Goal: Task Accomplishment & Management: Manage account settings

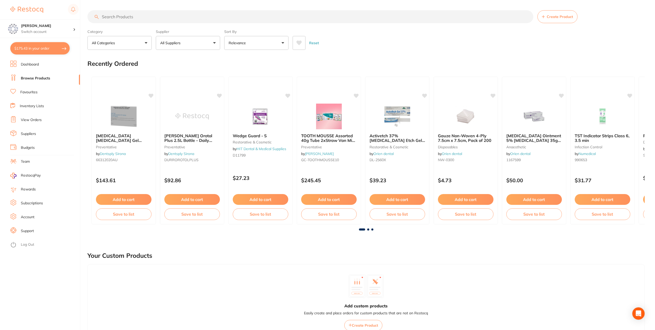
click at [35, 120] on link "View Orders" at bounding box center [31, 120] width 21 height 5
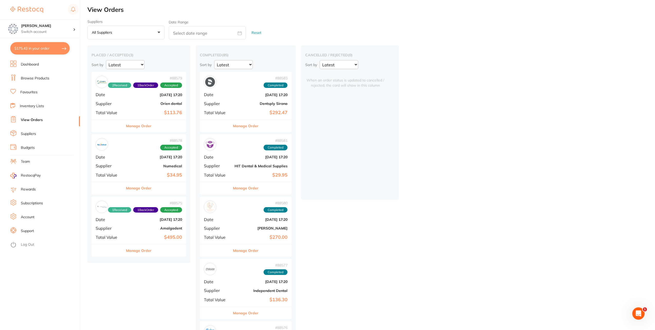
click at [154, 126] on div "Manage Order" at bounding box center [139, 126] width 95 height 13
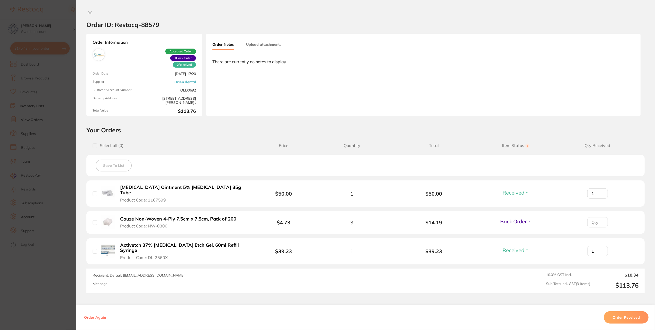
click at [88, 14] on icon at bounding box center [90, 13] width 4 height 4
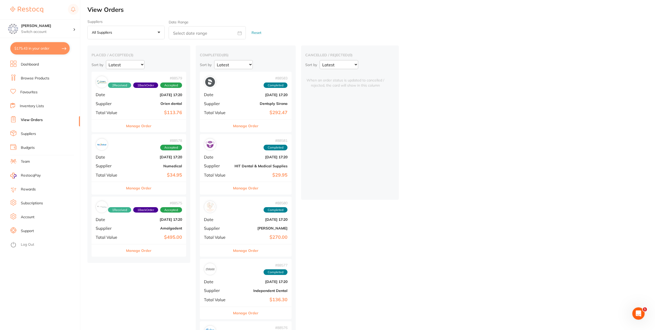
click at [144, 192] on button "Manage Order" at bounding box center [138, 188] width 25 height 12
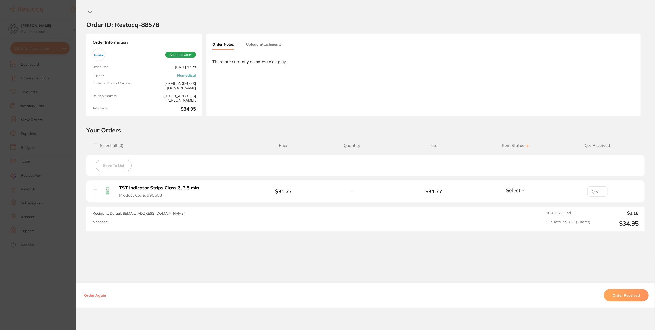
click at [627, 295] on button "Order Received" at bounding box center [626, 295] width 45 height 12
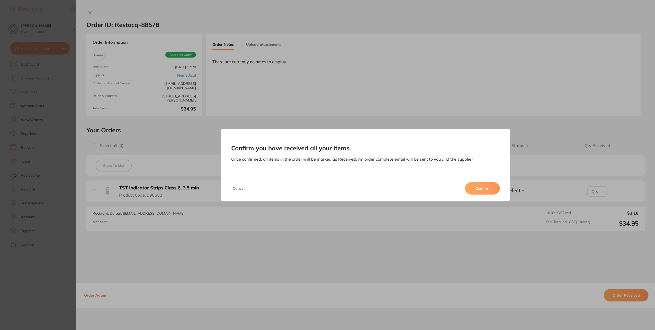
click at [486, 187] on button "Confirm" at bounding box center [482, 188] width 35 height 12
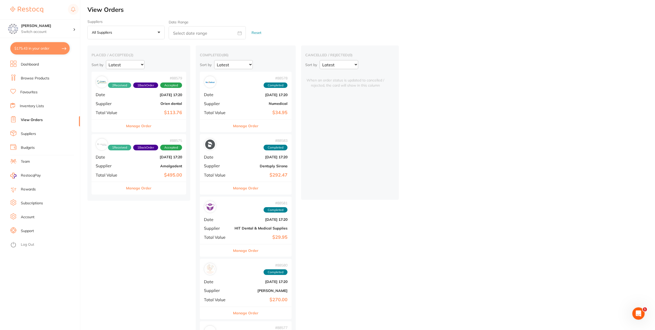
click at [140, 189] on button "Manage Order" at bounding box center [138, 188] width 25 height 12
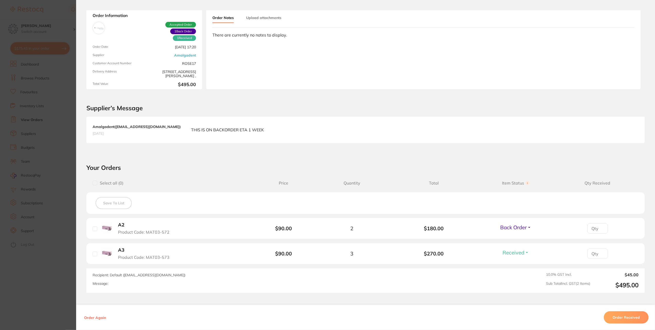
scroll to position [66, 0]
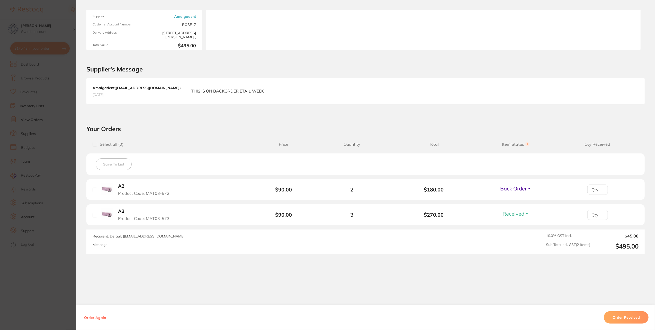
click at [620, 316] on button "Order Received" at bounding box center [626, 318] width 45 height 12
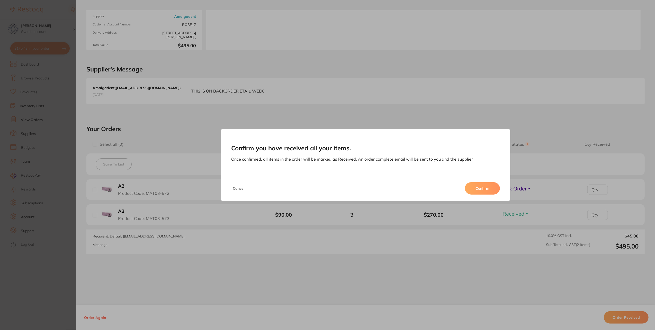
click at [484, 188] on button "Confirm" at bounding box center [482, 188] width 35 height 12
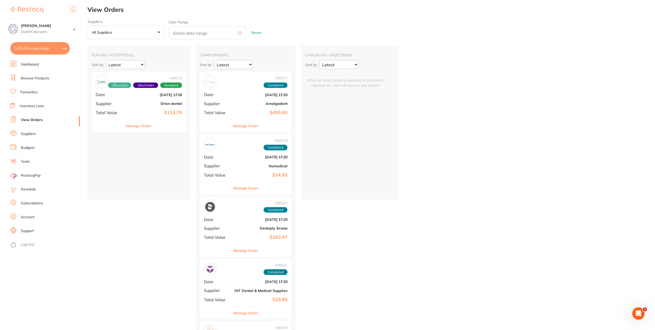
click at [33, 49] on button "$175.43 in your order" at bounding box center [39, 48] width 59 height 12
checkbox input "true"
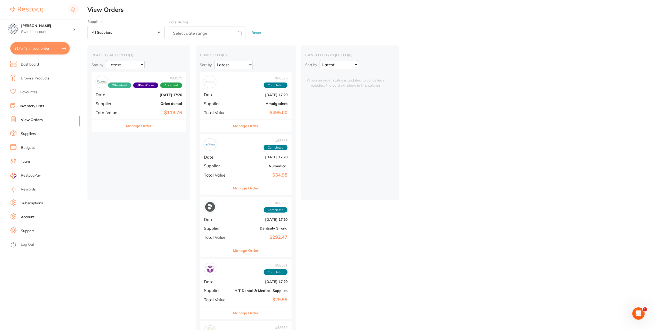
checkbox input "true"
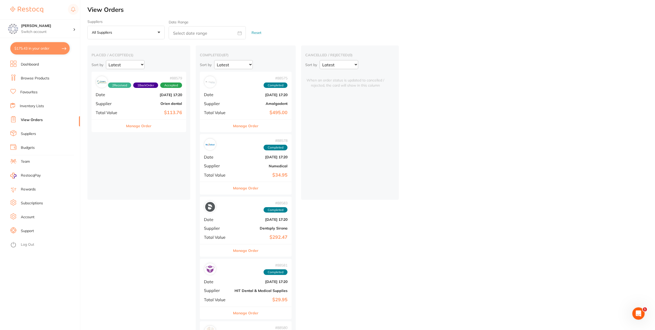
checkbox input "true"
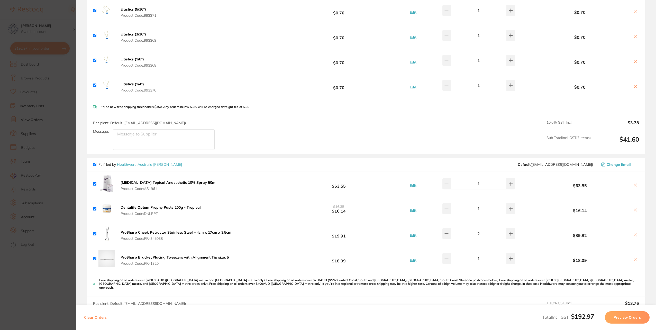
scroll to position [154, 0]
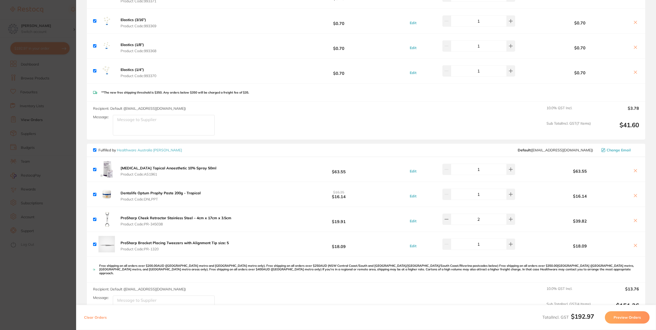
click at [95, 151] on input "checkbox" at bounding box center [94, 149] width 3 height 3
checkbox input "false"
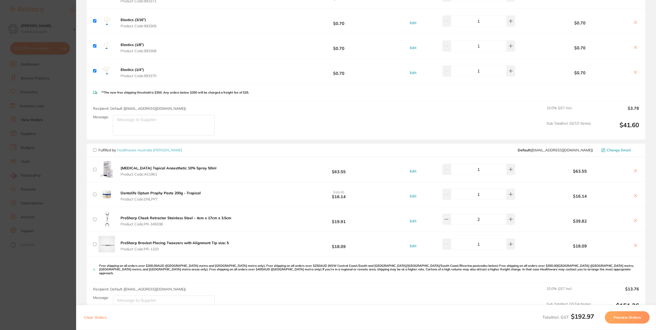
checkbox input "false"
click at [635, 169] on icon at bounding box center [636, 171] width 4 height 4
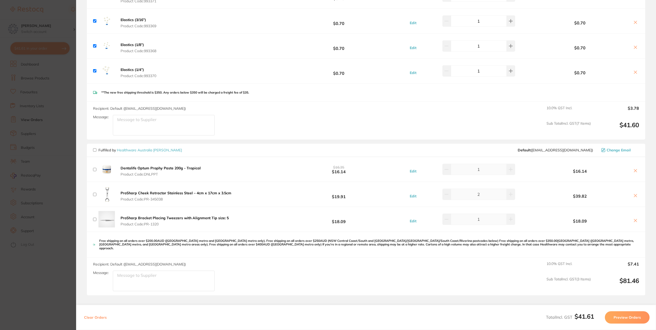
click at [635, 169] on icon at bounding box center [636, 171] width 4 height 4
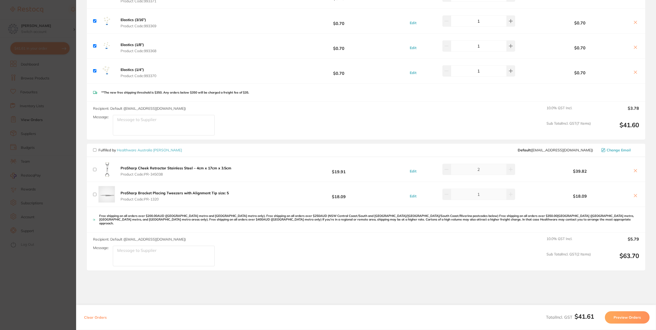
click at [635, 169] on icon at bounding box center [636, 171] width 4 height 4
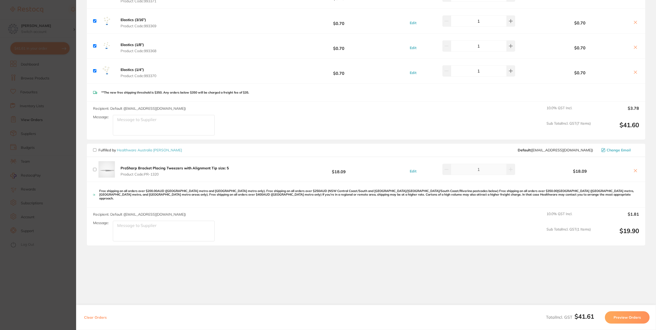
click at [635, 169] on icon at bounding box center [636, 171] width 4 height 4
checkbox input "true"
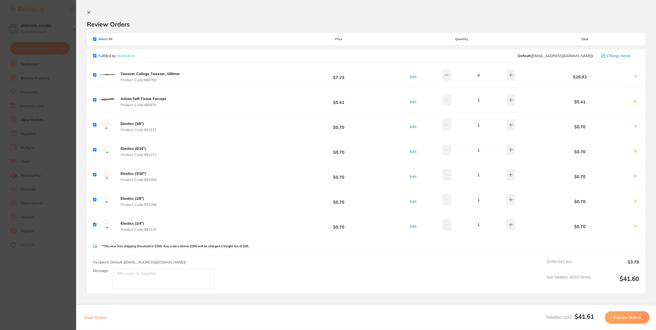
scroll to position [0, 0]
click at [88, 14] on icon at bounding box center [89, 13] width 3 height 3
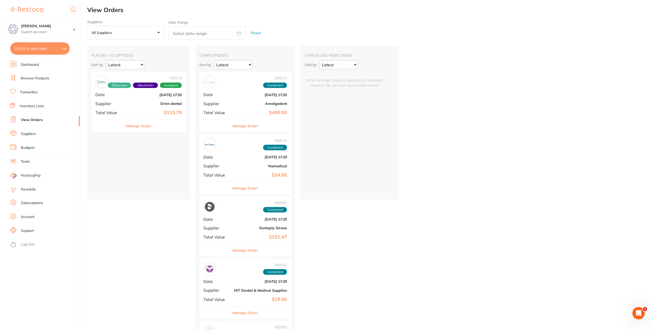
scroll to position [1, 0]
click at [251, 126] on button "Manage Order" at bounding box center [245, 125] width 25 height 12
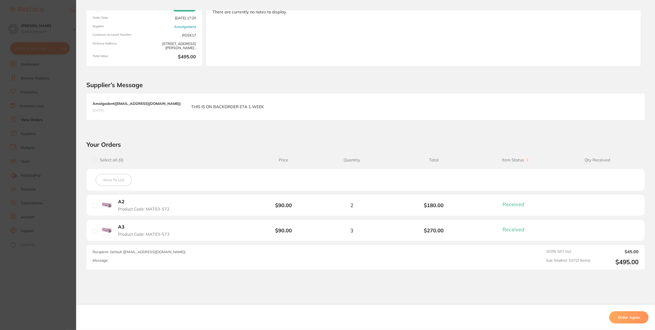
scroll to position [51, 0]
click at [121, 200] on b "A2" at bounding box center [121, 200] width 6 height 5
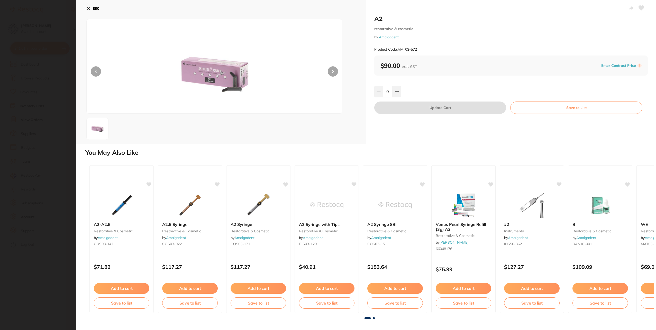
scroll to position [0, 0]
click at [399, 88] on button at bounding box center [397, 91] width 8 height 11
type input "2"
click at [432, 110] on button "Update Cart" at bounding box center [441, 108] width 132 height 12
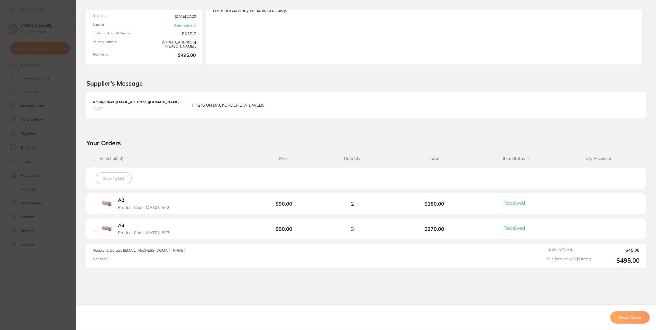
checkbox input "false"
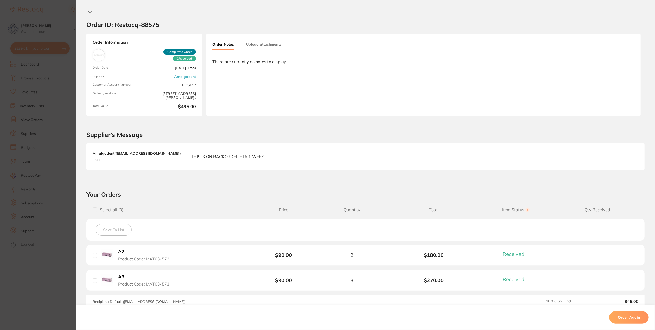
click at [89, 12] on icon at bounding box center [90, 12] width 3 height 3
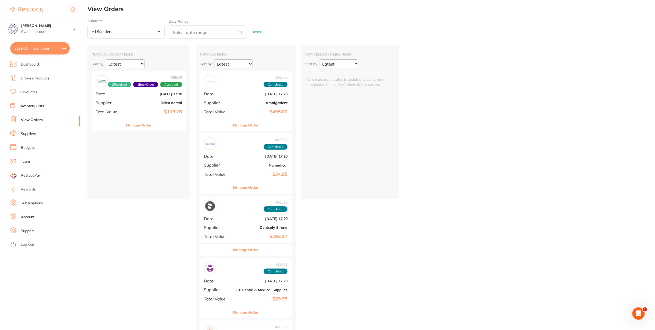
click at [257, 187] on button "Manage Order" at bounding box center [245, 187] width 25 height 12
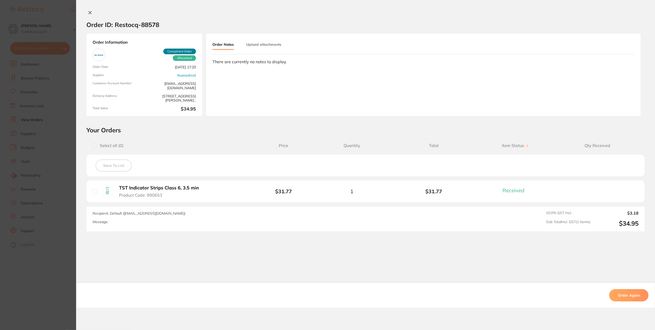
click at [122, 187] on b "TST Indicator Strips Class 6, 3.5 min" at bounding box center [159, 187] width 80 height 5
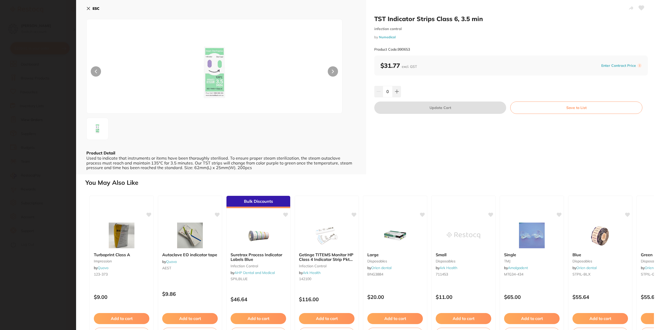
drag, startPoint x: 399, startPoint y: 89, endPoint x: 403, endPoint y: 93, distance: 5.6
click at [399, 89] on button at bounding box center [397, 91] width 8 height 11
type input "1"
click at [427, 109] on button "Update Cart" at bounding box center [441, 108] width 132 height 12
checkbox input "false"
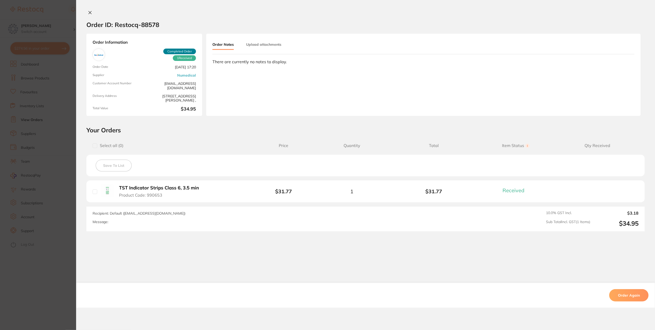
click at [89, 11] on icon at bounding box center [90, 13] width 4 height 4
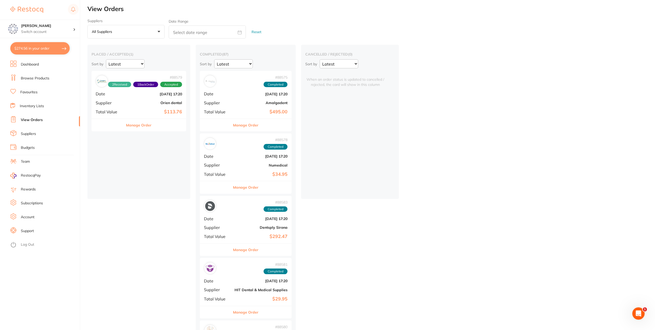
click at [249, 246] on button "Manage Order" at bounding box center [245, 250] width 25 height 12
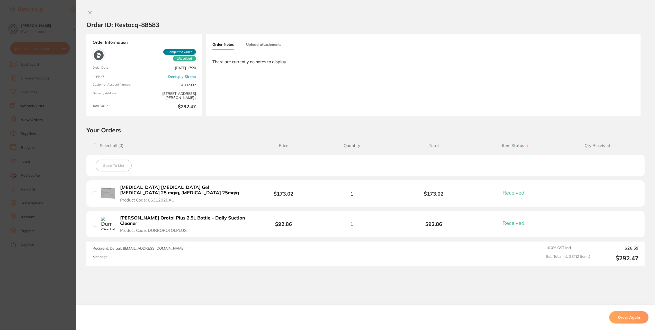
click at [88, 12] on icon at bounding box center [90, 13] width 4 height 4
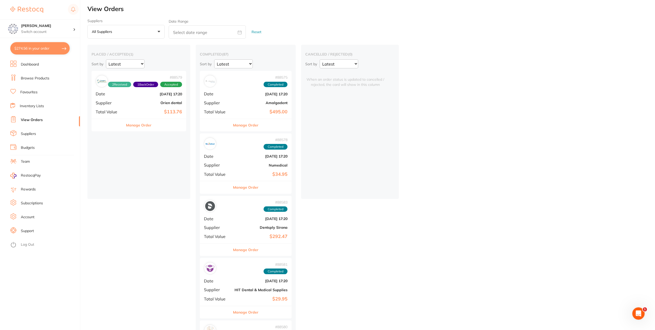
click at [250, 309] on button "Manage Order" at bounding box center [245, 312] width 25 height 12
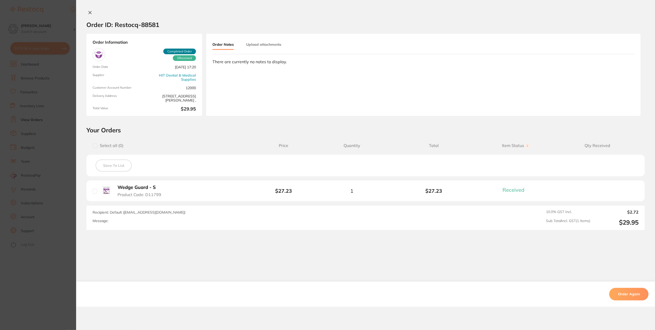
click at [89, 13] on icon at bounding box center [90, 13] width 4 height 4
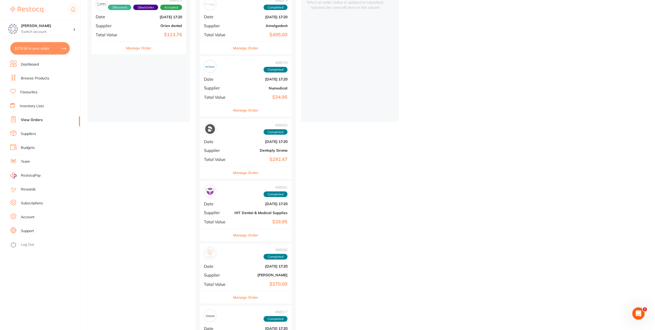
scroll to position [129, 0]
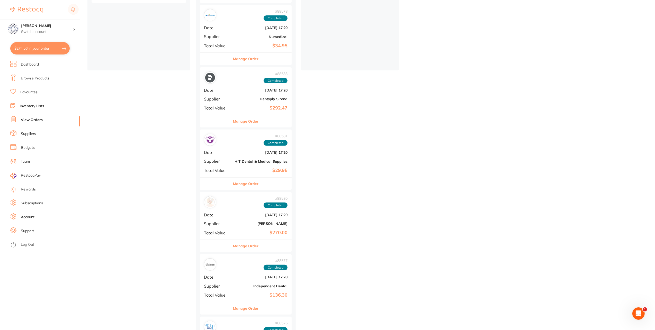
click at [262, 245] on div "Manage Order" at bounding box center [246, 246] width 92 height 13
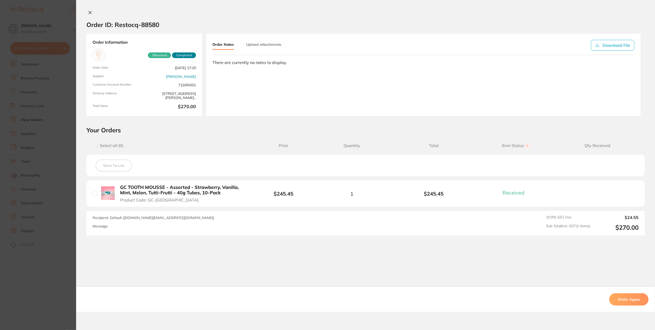
click at [215, 189] on b "GC TOOTH MOUSSE - Assorted - Strawberry, Vanilla, Mint, Melon, Tutti-Frutti - 4…" at bounding box center [183, 190] width 127 height 11
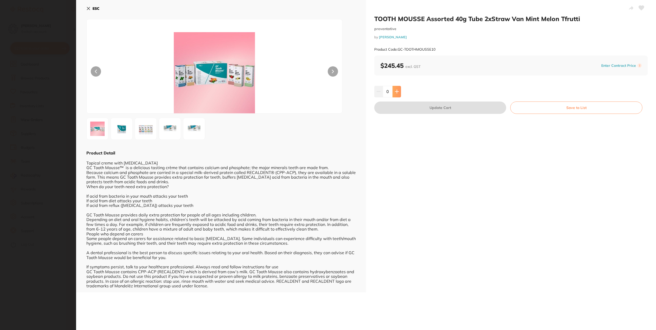
click at [397, 90] on icon at bounding box center [397, 92] width 4 height 4
type input "1"
click at [442, 110] on button "Update Cart" at bounding box center [441, 108] width 132 height 12
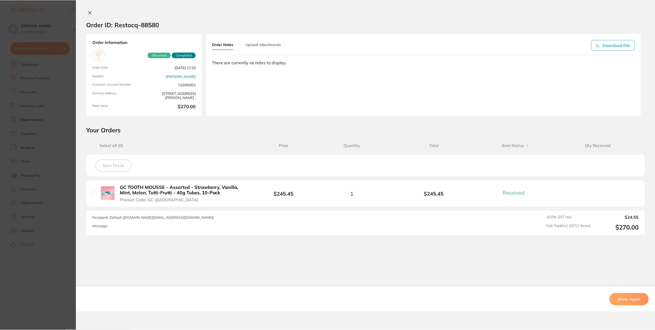
scroll to position [129, 0]
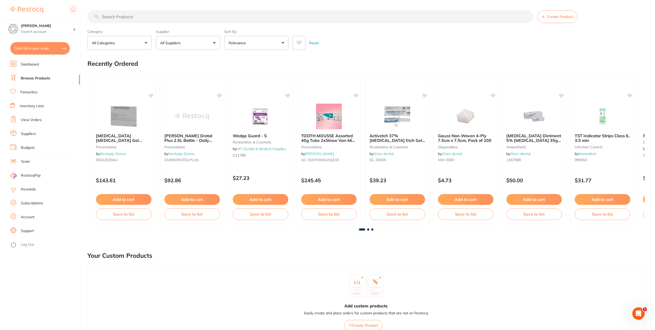
click at [36, 121] on link "View Orders" at bounding box center [31, 120] width 21 height 5
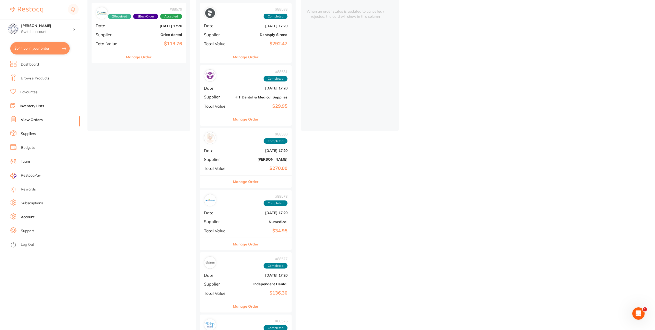
scroll to position [103, 0]
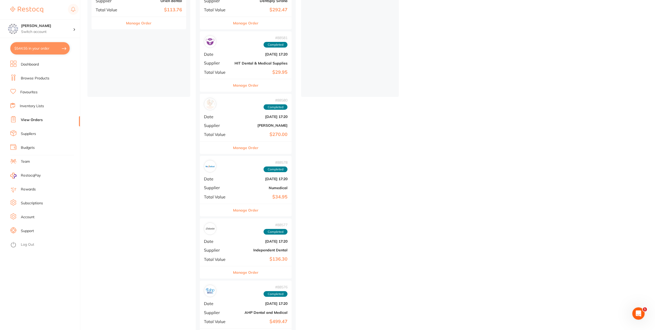
click at [253, 212] on button "Manage Order" at bounding box center [245, 210] width 25 height 12
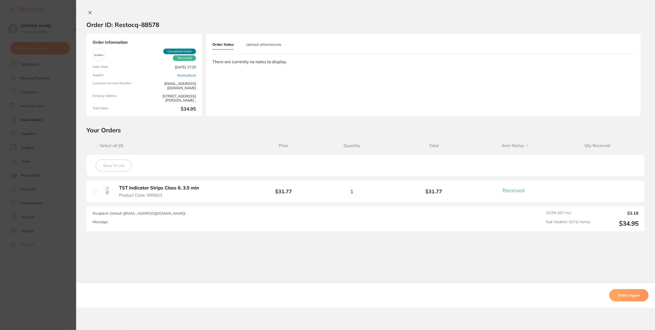
click at [89, 8] on div "Order ID: Restocq- 88578 Order Information 1 Received Completed Order Order Dat…" at bounding box center [365, 165] width 579 height 330
click at [89, 14] on icon at bounding box center [90, 13] width 4 height 4
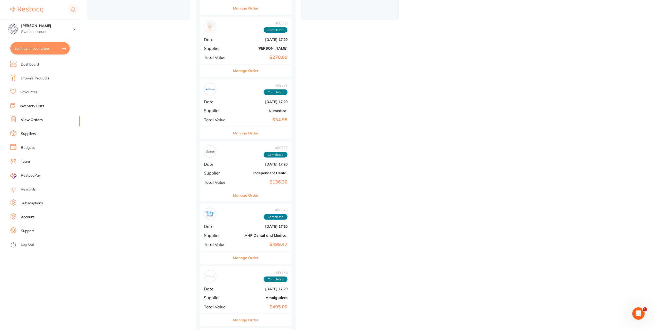
click at [263, 196] on div "Manage Order" at bounding box center [246, 195] width 92 height 13
